Goal: Check status: Check status

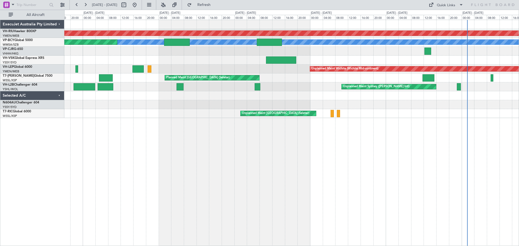
click at [285, 96] on div "Planned Maint [GEOGRAPHIC_DATA] ([GEOGRAPHIC_DATA]) [PERSON_NAME] (Sultan [PERS…" at bounding box center [291, 69] width 455 height 98
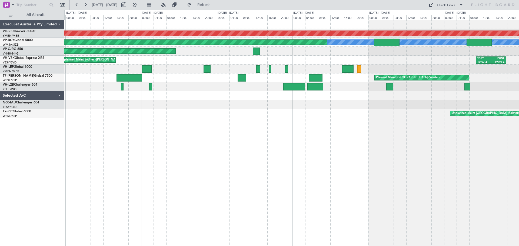
click at [334, 146] on div "Planned Maint [GEOGRAPHIC_DATA] ([GEOGRAPHIC_DATA]) [PERSON_NAME] (Sultan [PERS…" at bounding box center [291, 133] width 455 height 227
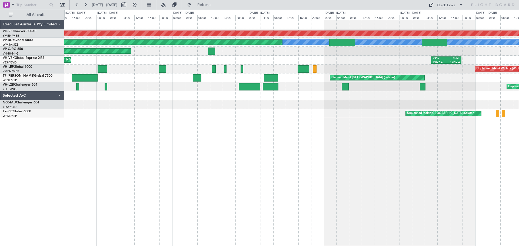
click at [273, 152] on div "Planned Maint [GEOGRAPHIC_DATA] ([GEOGRAPHIC_DATA]) [PERSON_NAME] (Sultan [PERS…" at bounding box center [291, 133] width 455 height 227
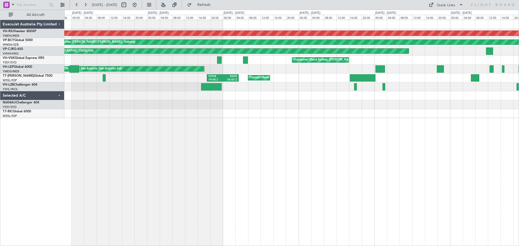
click at [421, 116] on div "Planned Maint [GEOGRAPHIC_DATA] ([GEOGRAPHIC_DATA]) [PERSON_NAME] (Sultan [PERS…" at bounding box center [291, 69] width 455 height 98
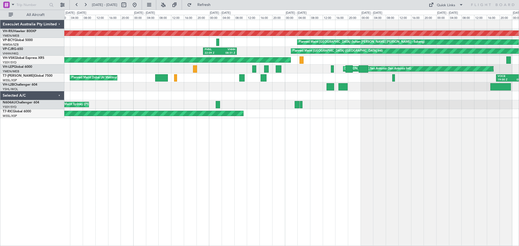
click at [507, 139] on div "Planned Maint [GEOGRAPHIC_DATA] ([GEOGRAPHIC_DATA]) Planned Maint [GEOGRAPHIC_D…" at bounding box center [291, 133] width 455 height 227
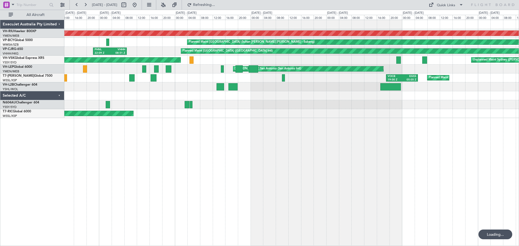
click at [173, 207] on div "Planned Maint [GEOGRAPHIC_DATA] ([GEOGRAPHIC_DATA]) Planned Maint [GEOGRAPHIC_D…" at bounding box center [291, 133] width 455 height 227
click at [78, 6] on button at bounding box center [76, 5] width 9 height 9
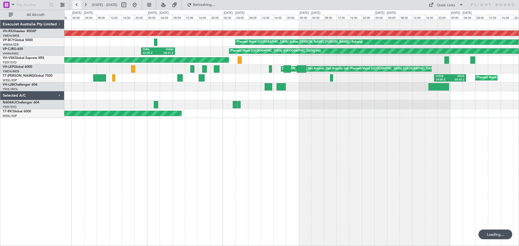
click at [78, 6] on button at bounding box center [76, 5] width 9 height 9
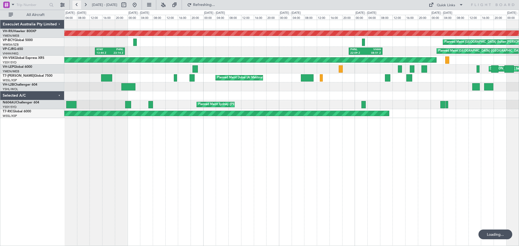
click at [78, 6] on button at bounding box center [76, 5] width 9 height 9
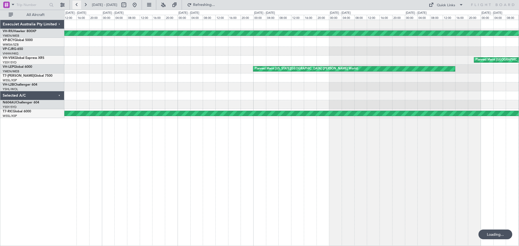
click at [78, 6] on button at bounding box center [76, 5] width 9 height 9
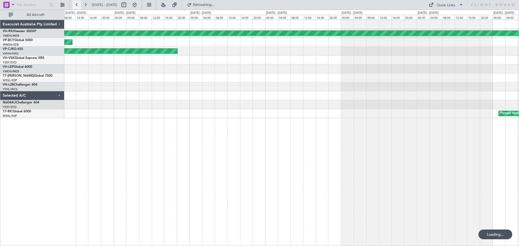
click at [78, 6] on button at bounding box center [76, 5] width 9 height 9
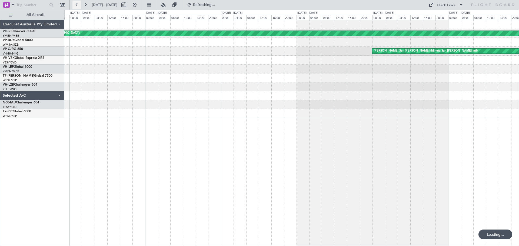
click at [77, 6] on button at bounding box center [76, 5] width 9 height 9
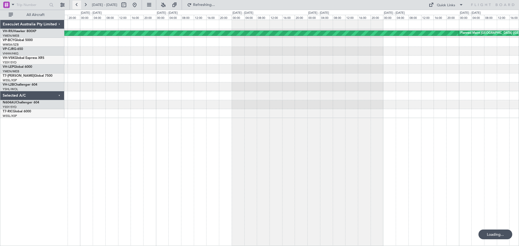
click at [77, 6] on button at bounding box center [76, 5] width 9 height 9
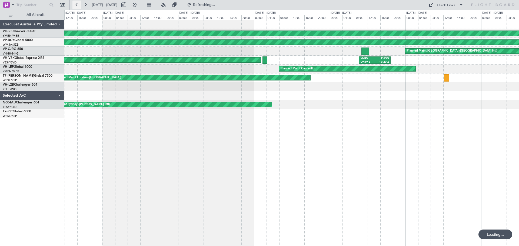
click at [77, 6] on button at bounding box center [76, 5] width 9 height 9
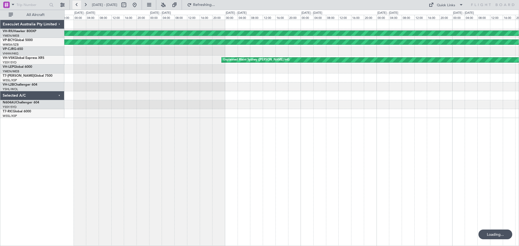
click at [77, 5] on button at bounding box center [76, 5] width 9 height 9
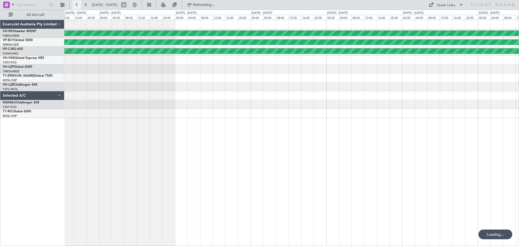
click at [77, 5] on button at bounding box center [76, 5] width 9 height 9
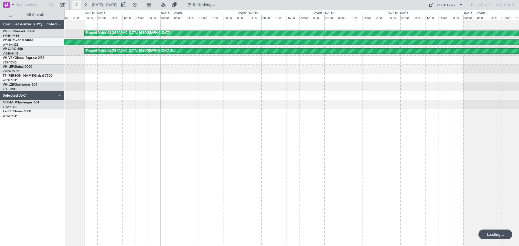
click at [77, 5] on button at bounding box center [76, 5] width 9 height 9
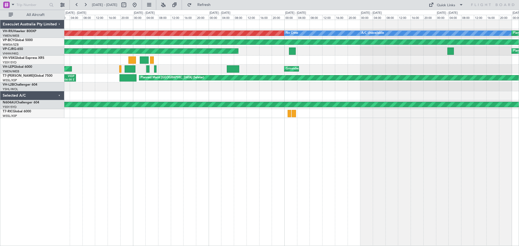
click at [373, 168] on div "Unplanned Maint [GEOGRAPHIC_DATA] ([GEOGRAPHIC_DATA]) A/C Unavailable No Crew P…" at bounding box center [291, 133] width 455 height 227
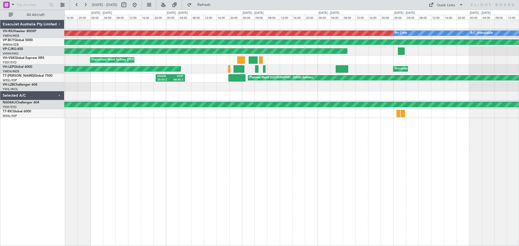
click at [48, 91] on div "Unplanned Maint [GEOGRAPHIC_DATA] ([GEOGRAPHIC_DATA]) A/C Unavailable No Crew P…" at bounding box center [259, 128] width 519 height 237
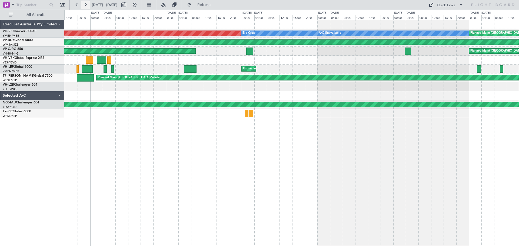
click at [84, 6] on button at bounding box center [85, 5] width 9 height 9
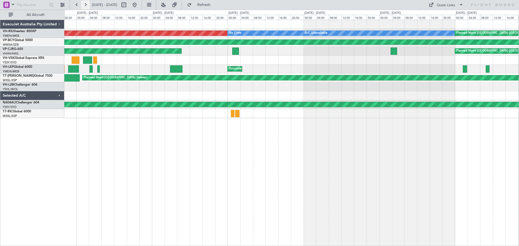
click at [84, 6] on button at bounding box center [85, 5] width 9 height 9
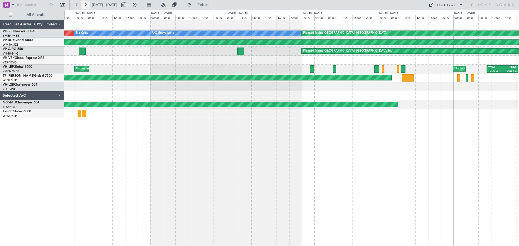
click at [84, 6] on button at bounding box center [85, 5] width 9 height 9
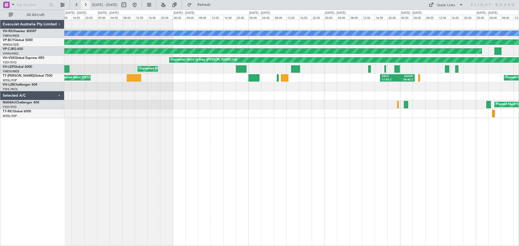
click at [84, 6] on button at bounding box center [85, 5] width 9 height 9
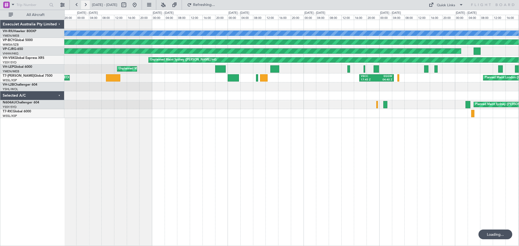
click at [84, 6] on button at bounding box center [85, 5] width 9 height 9
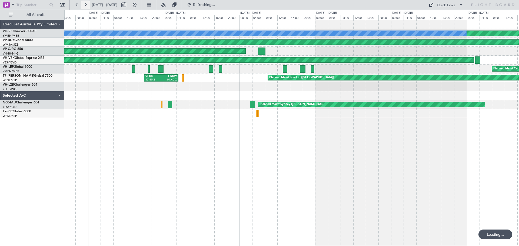
click at [84, 6] on button at bounding box center [85, 5] width 9 height 9
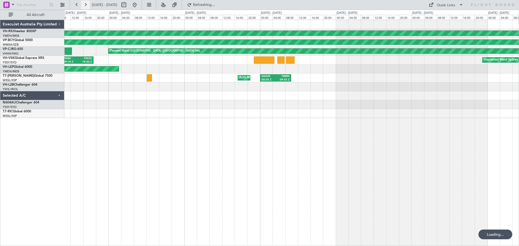
click at [85, 6] on button at bounding box center [85, 5] width 9 height 9
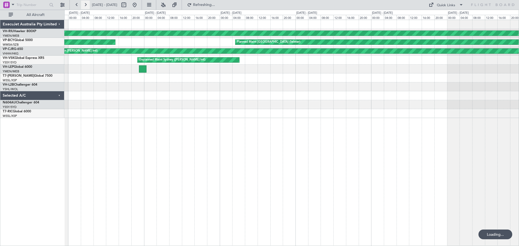
click at [85, 6] on button at bounding box center [85, 5] width 9 height 9
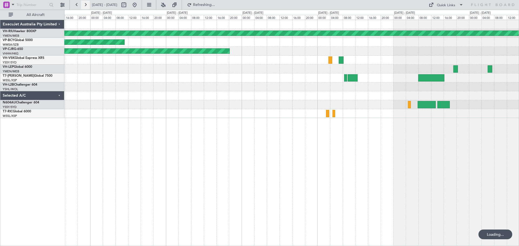
click at [85, 6] on button at bounding box center [85, 5] width 9 height 9
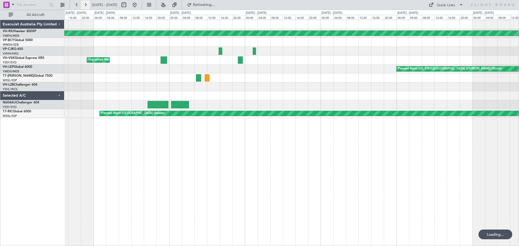
click at [86, 6] on button at bounding box center [85, 5] width 9 height 9
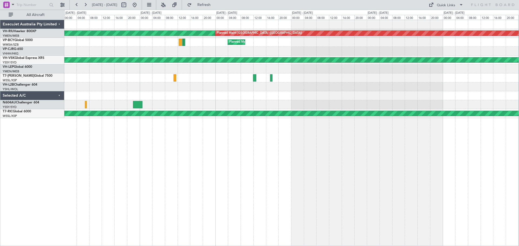
click at [108, 149] on div "Planned Maint [GEOGRAPHIC_DATA] ([GEOGRAPHIC_DATA]) Planned Maint [GEOGRAPHIC_D…" at bounding box center [291, 133] width 455 height 227
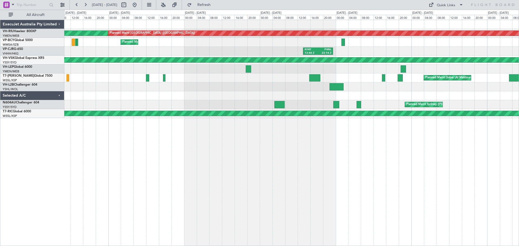
click at [33, 140] on div "Planned Maint [GEOGRAPHIC_DATA] ([GEOGRAPHIC_DATA]) Planned Maint [GEOGRAPHIC_D…" at bounding box center [259, 128] width 519 height 237
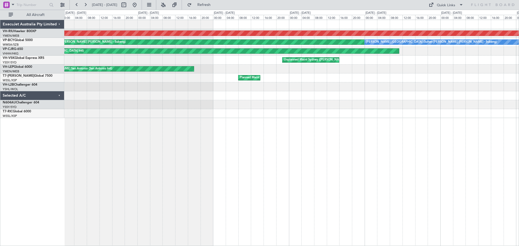
click at [66, 115] on div "Planned Maint [GEOGRAPHIC_DATA] ([GEOGRAPHIC_DATA]) Planned Maint [GEOGRAPHIC_D…" at bounding box center [291, 133] width 455 height 227
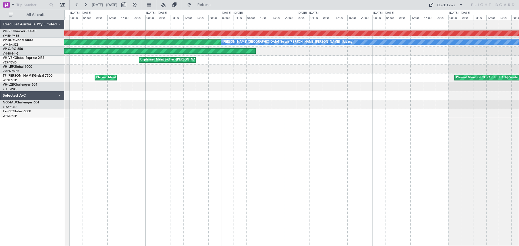
click at [266, 132] on div "Planned Maint [GEOGRAPHIC_DATA] ([GEOGRAPHIC_DATA]) Planned Maint [GEOGRAPHIC_D…" at bounding box center [291, 133] width 455 height 227
